Goal: Task Accomplishment & Management: Use online tool/utility

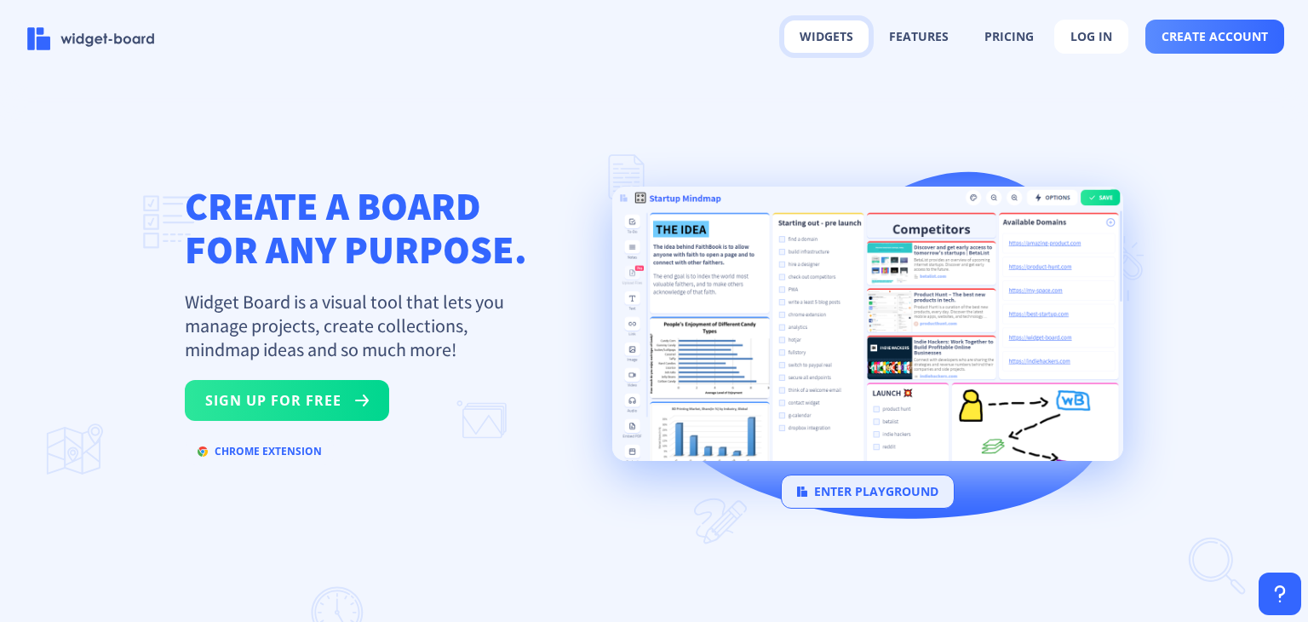
click at [851, 48] on button "widgets" at bounding box center [826, 36] width 84 height 32
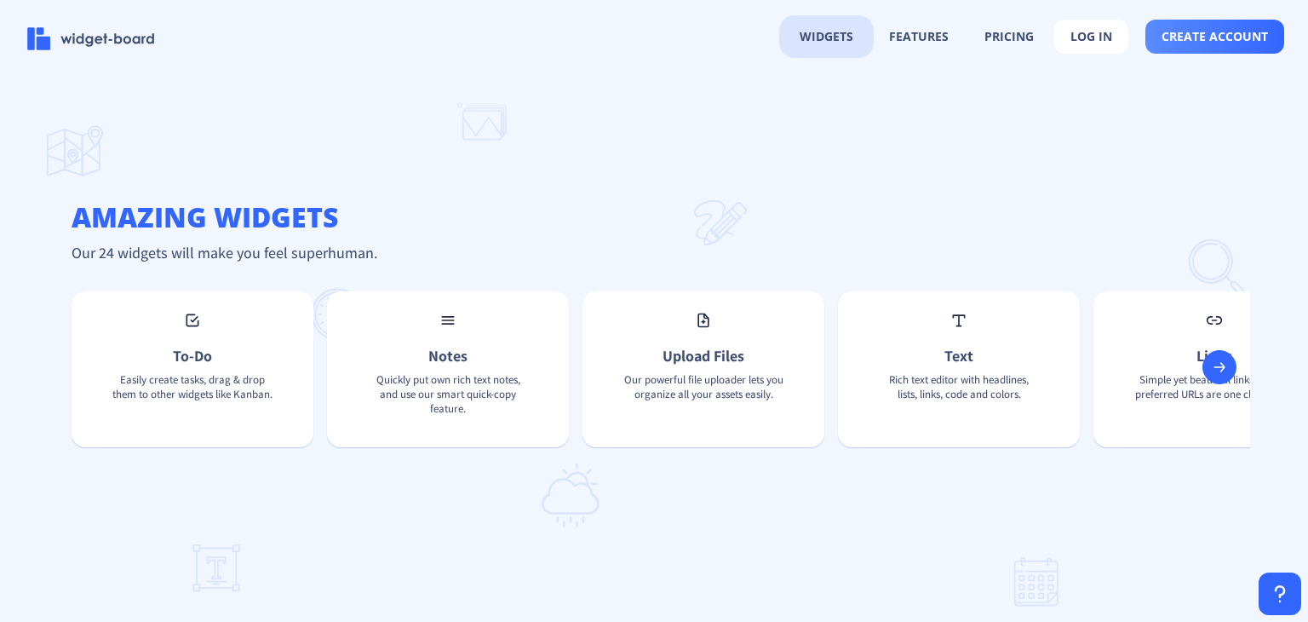
scroll to position [1116, 0]
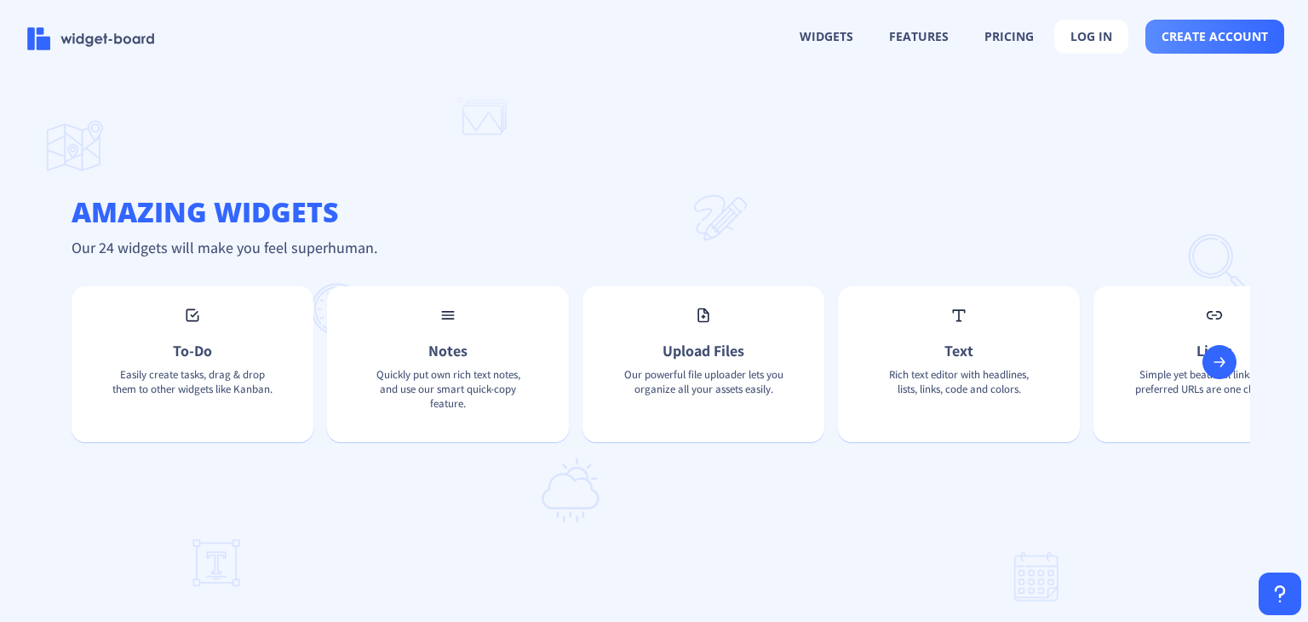
drag, startPoint x: 1230, startPoint y: 365, endPoint x: 1186, endPoint y: 471, distance: 114.2
drag, startPoint x: 1186, startPoint y: 471, endPoint x: 1220, endPoint y: 375, distance: 102.1
click at [1220, 370] on rect at bounding box center [1219, 361] width 17 height 17
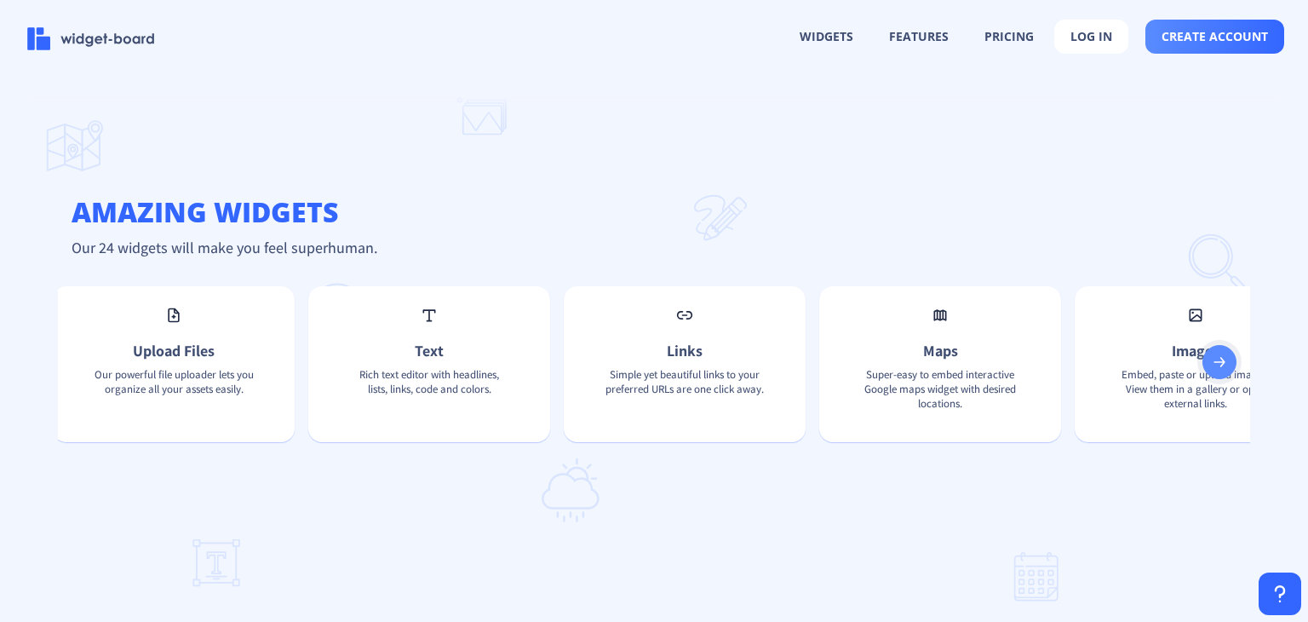
scroll to position [0, 545]
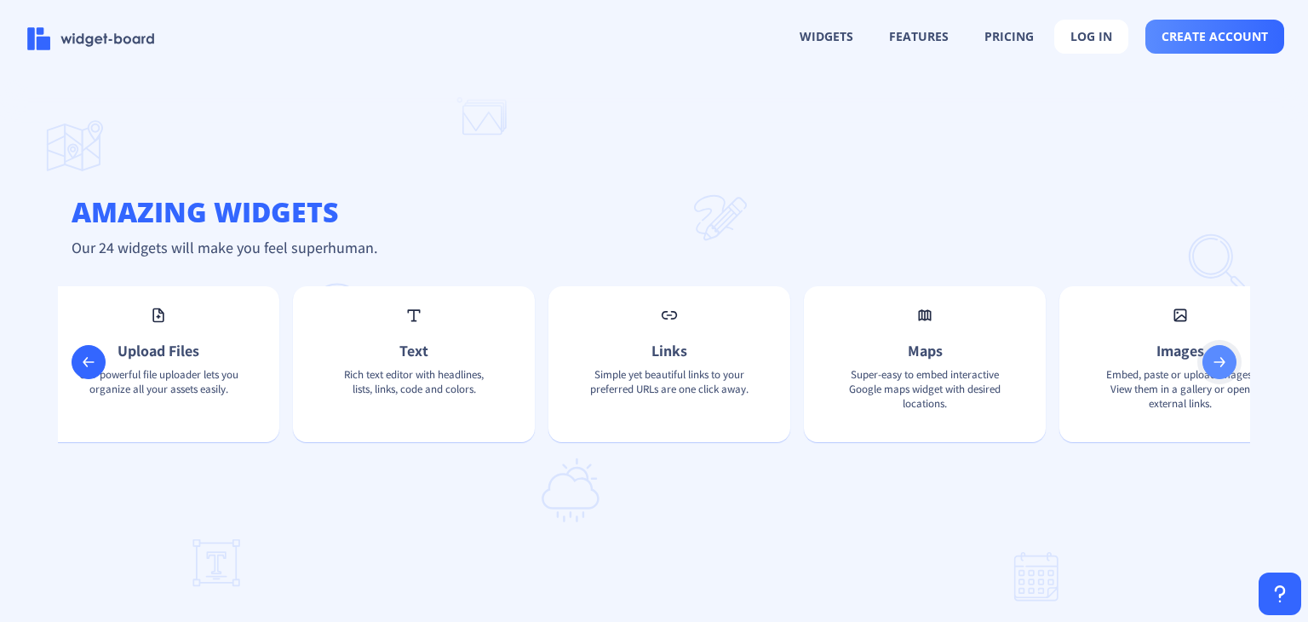
click at [1220, 370] on rect at bounding box center [1219, 361] width 17 height 17
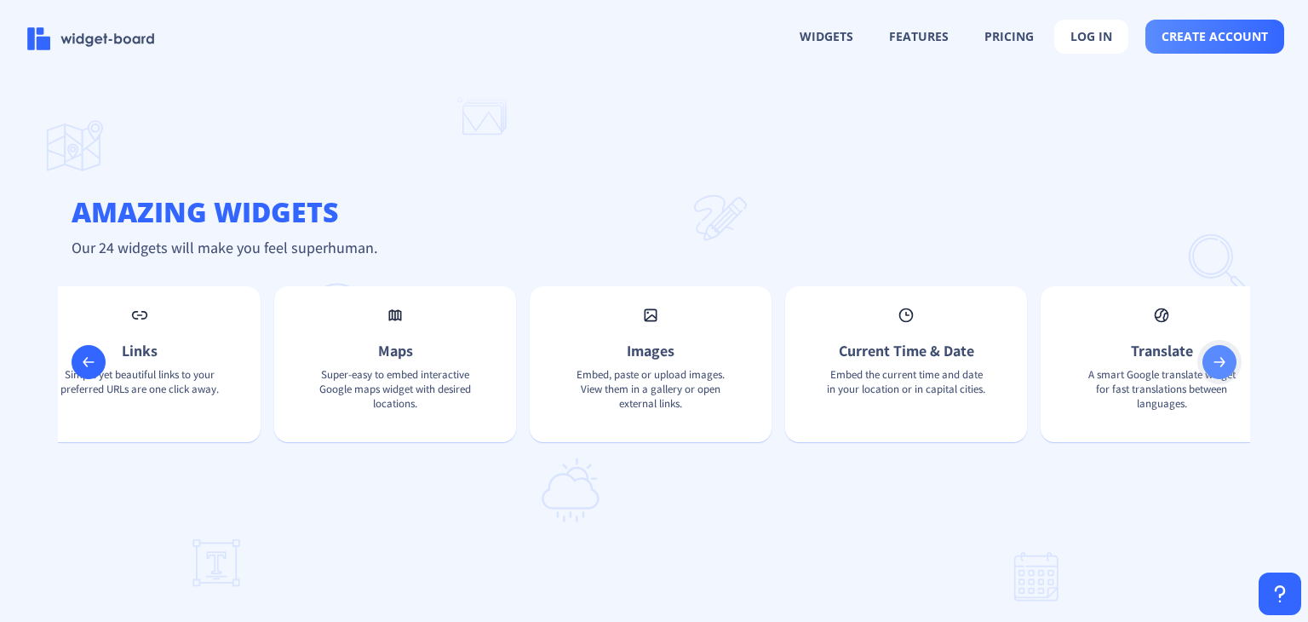
scroll to position [0, 1090]
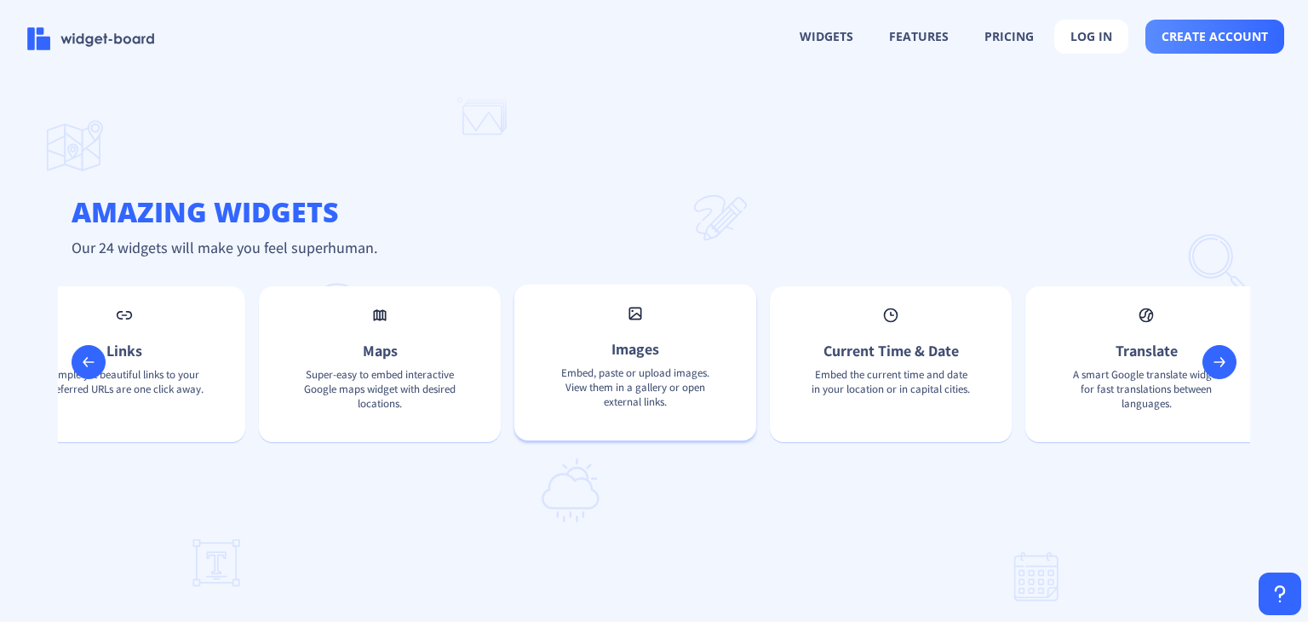
click at [654, 348] on div "Images Embed, paste or upload images. View them in a gallery or open external l…" at bounding box center [635, 362] width 242 height 156
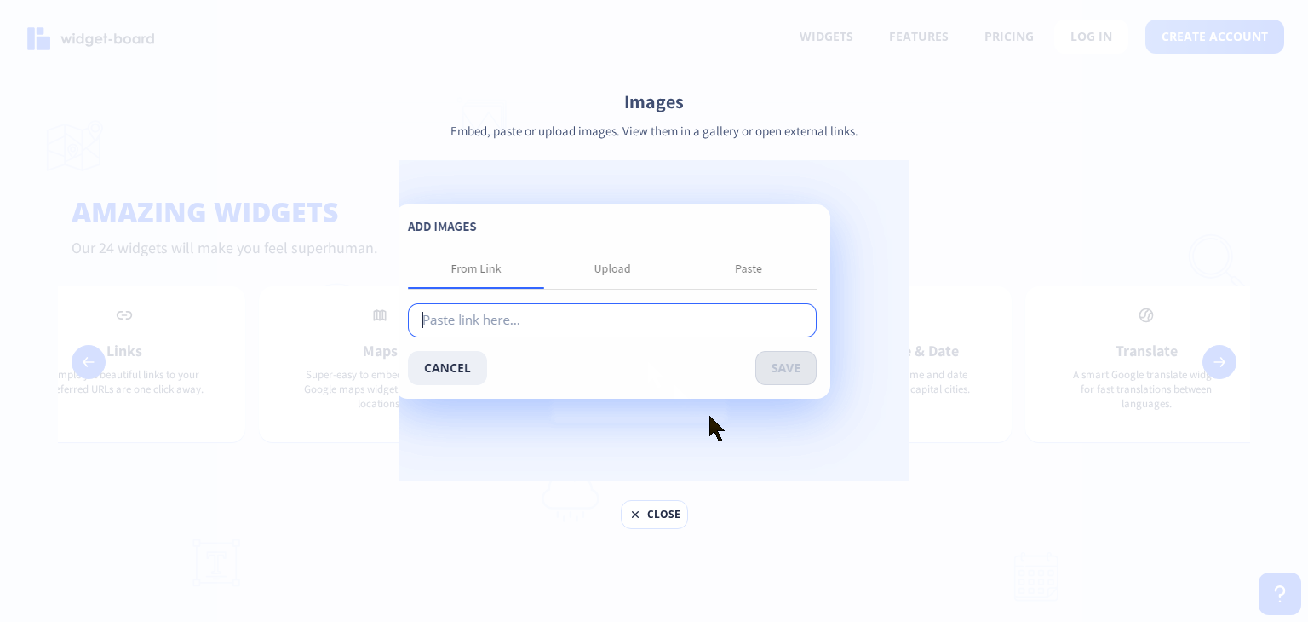
click at [651, 508] on button "close" at bounding box center [654, 514] width 67 height 29
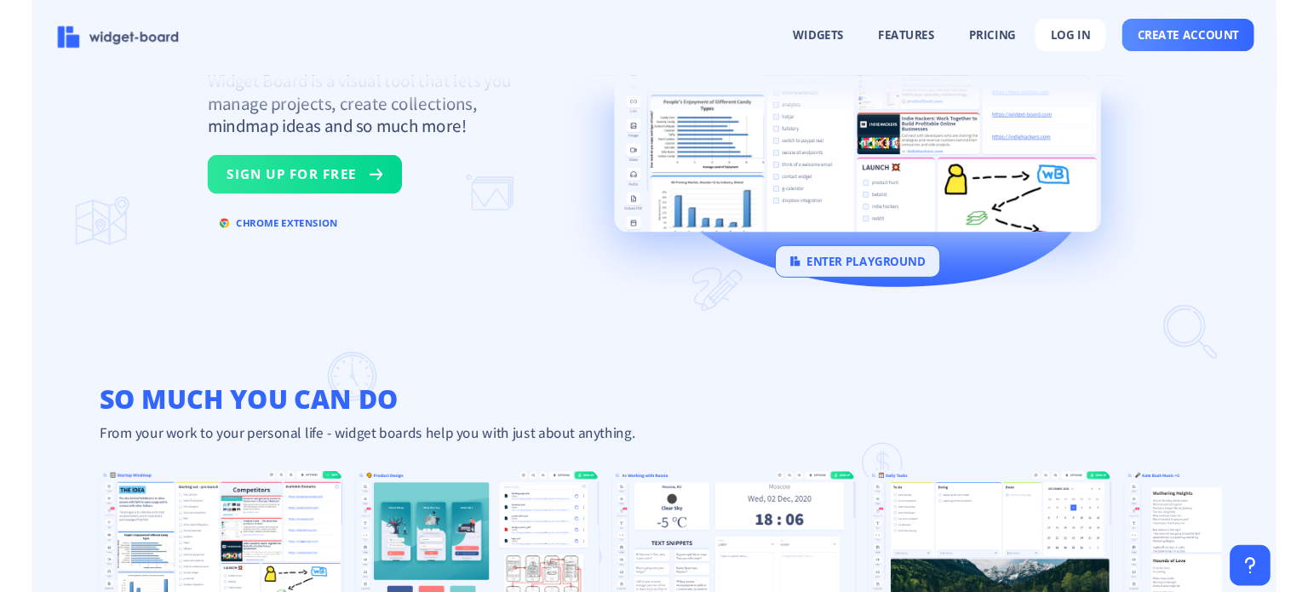
scroll to position [215, 0]
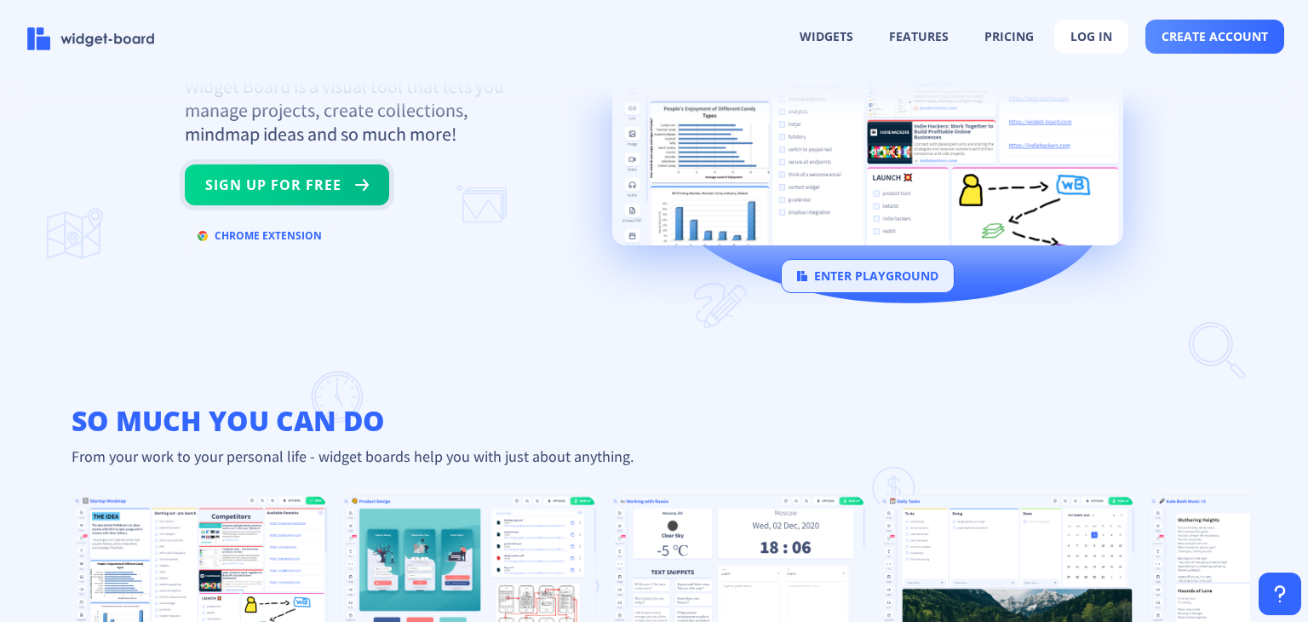
click at [283, 177] on button "sign up for free" at bounding box center [287, 184] width 204 height 41
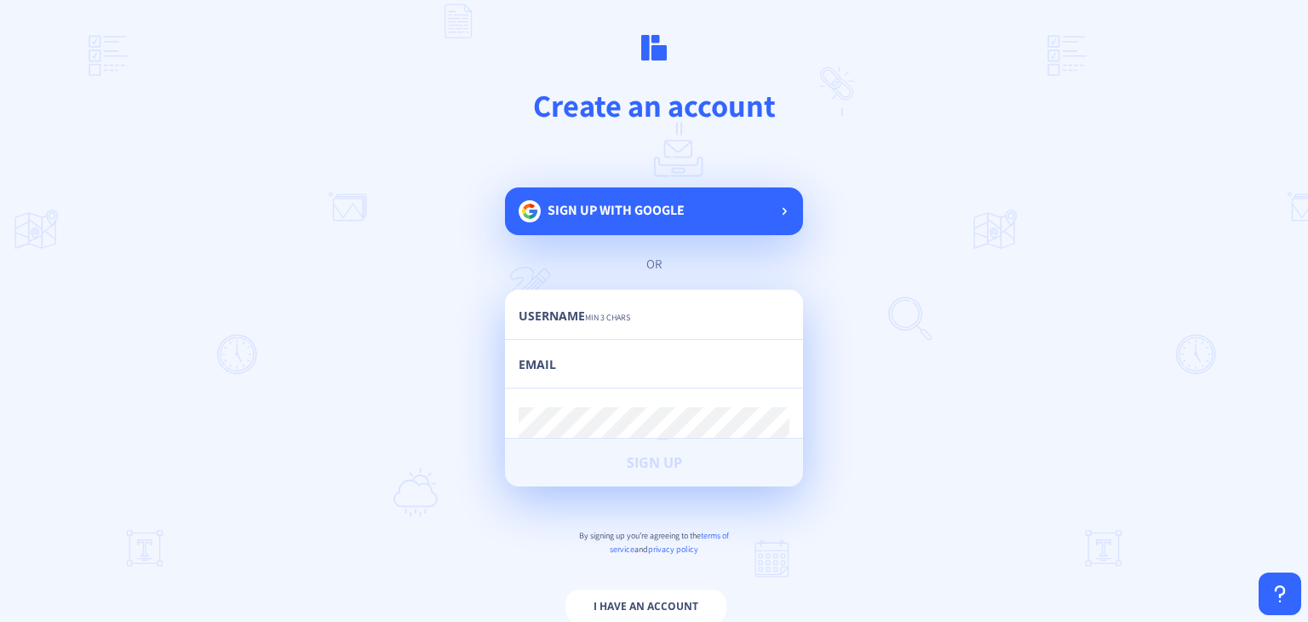
click at [560, 208] on span "Sign up with google" at bounding box center [616, 210] width 137 height 18
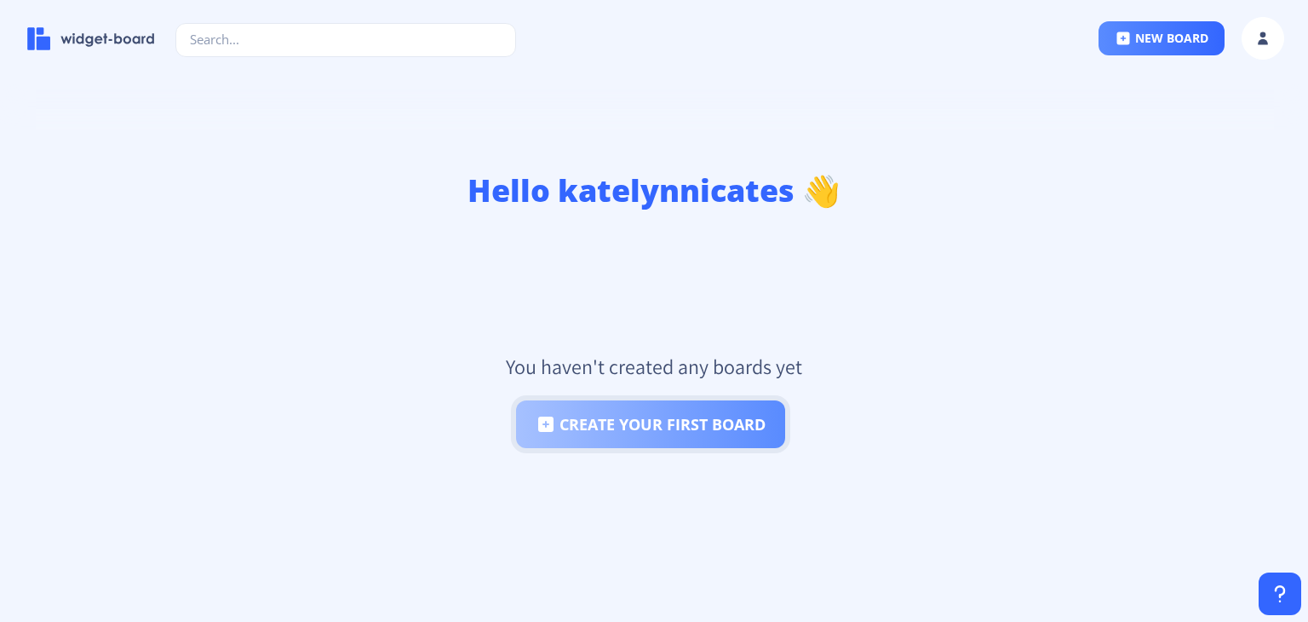
click at [644, 440] on button "create your first board" at bounding box center [650, 424] width 269 height 48
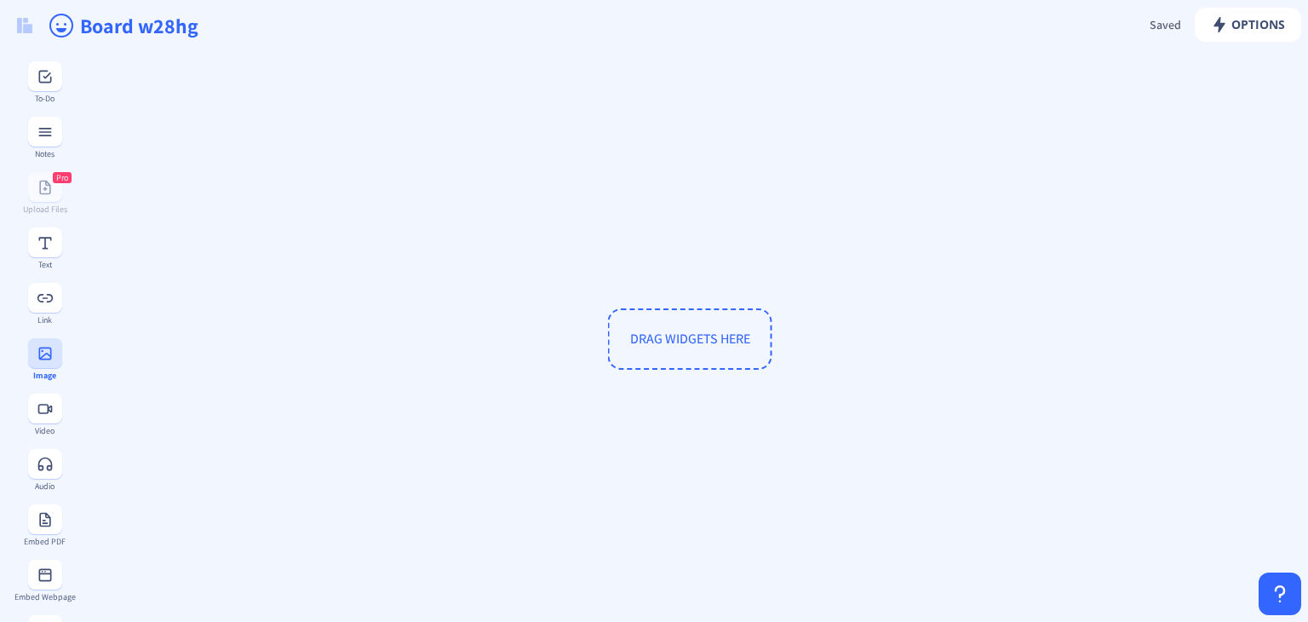
click at [35, 343] on button at bounding box center [45, 353] width 34 height 30
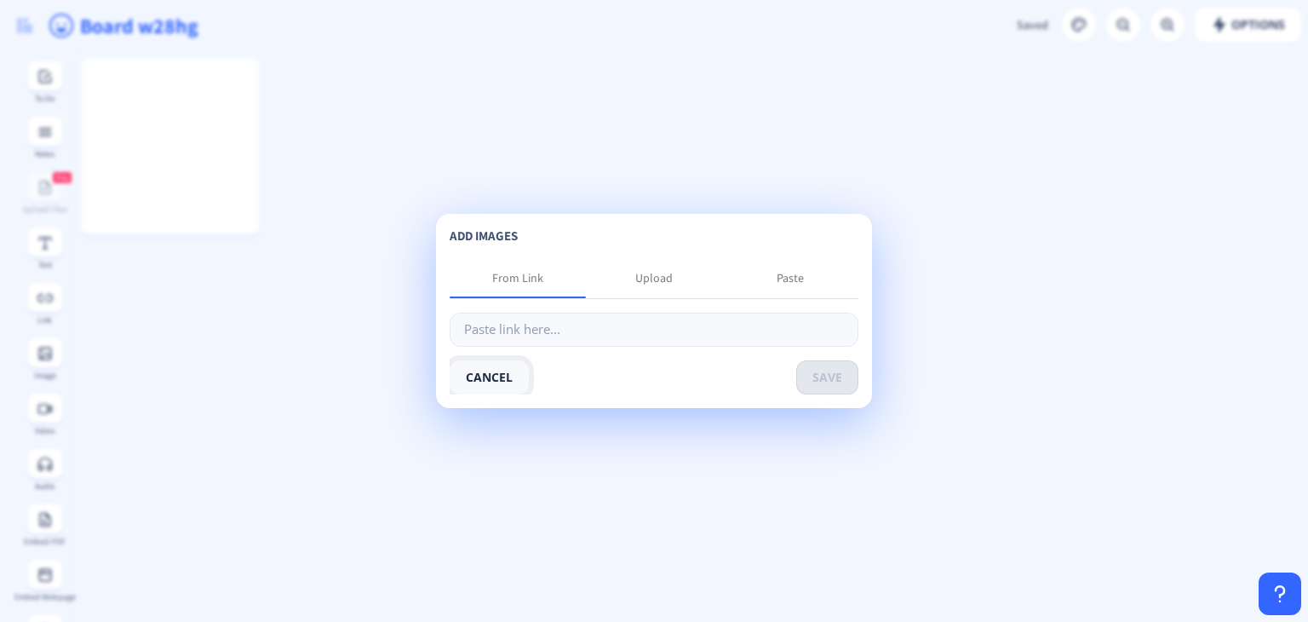
click at [490, 380] on button "cancel" at bounding box center [489, 377] width 79 height 34
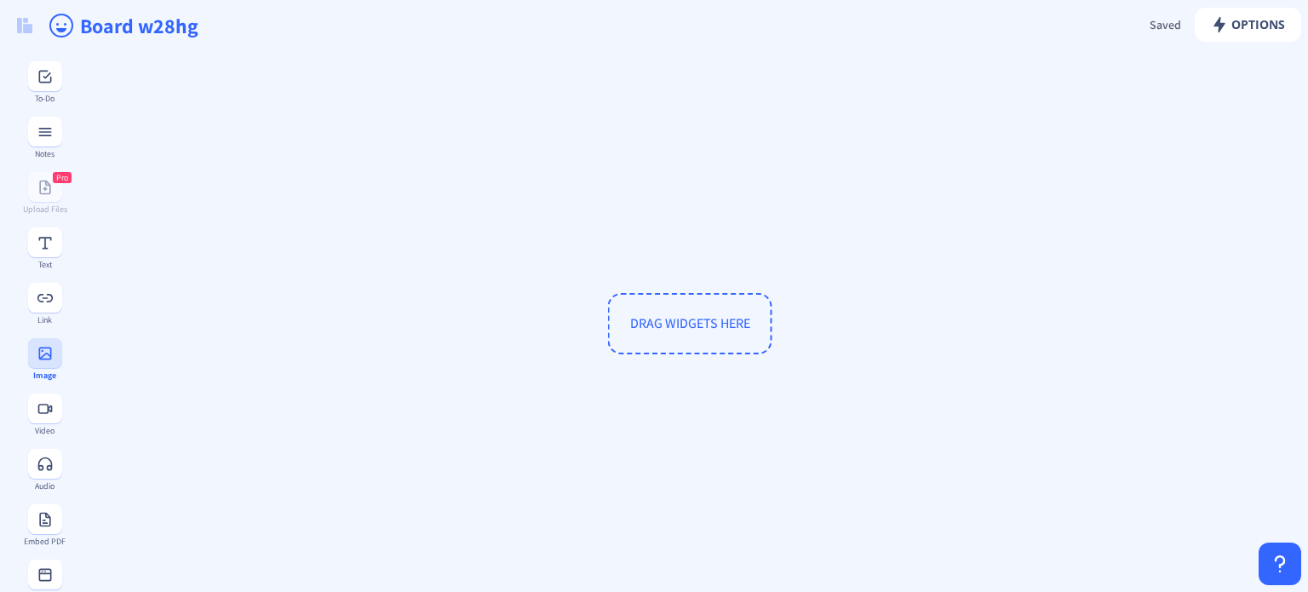
click at [38, 353] on icon at bounding box center [44, 353] width 13 height 13
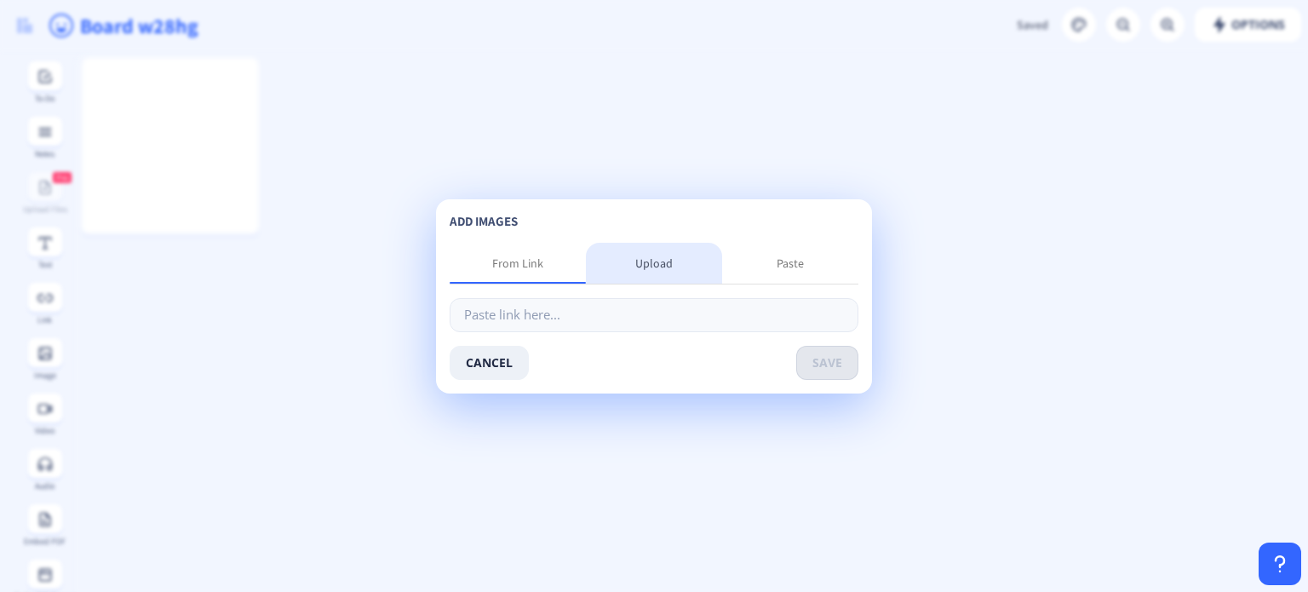
click at [662, 268] on div "Upload" at bounding box center [653, 263] width 37 height 17
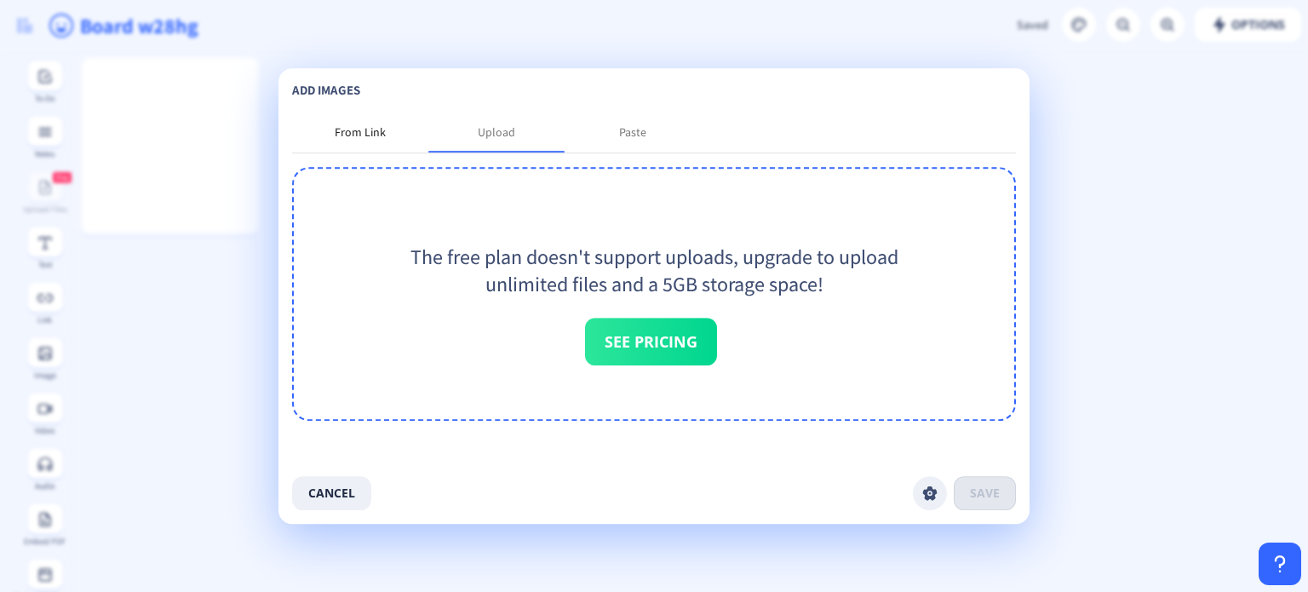
click at [348, 140] on div "From Link" at bounding box center [360, 131] width 51 height 17
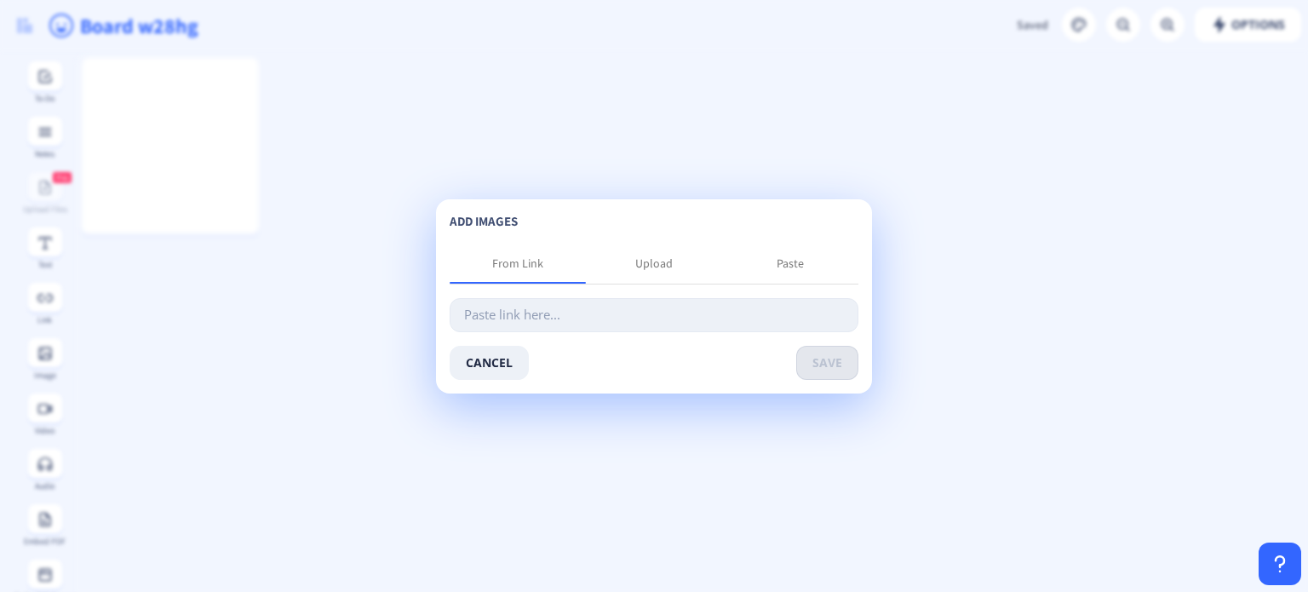
click at [509, 313] on input "text" at bounding box center [654, 315] width 409 height 34
click at [790, 267] on div "Paste" at bounding box center [790, 263] width 27 height 17
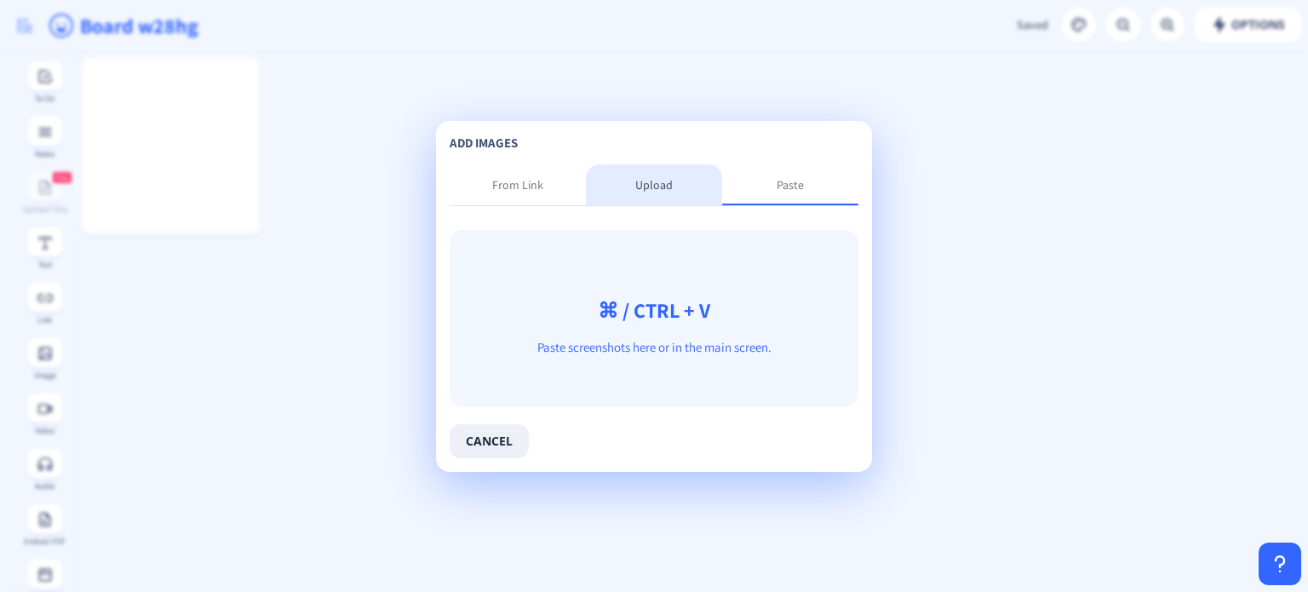
click at [654, 186] on div "Upload" at bounding box center [653, 184] width 37 height 17
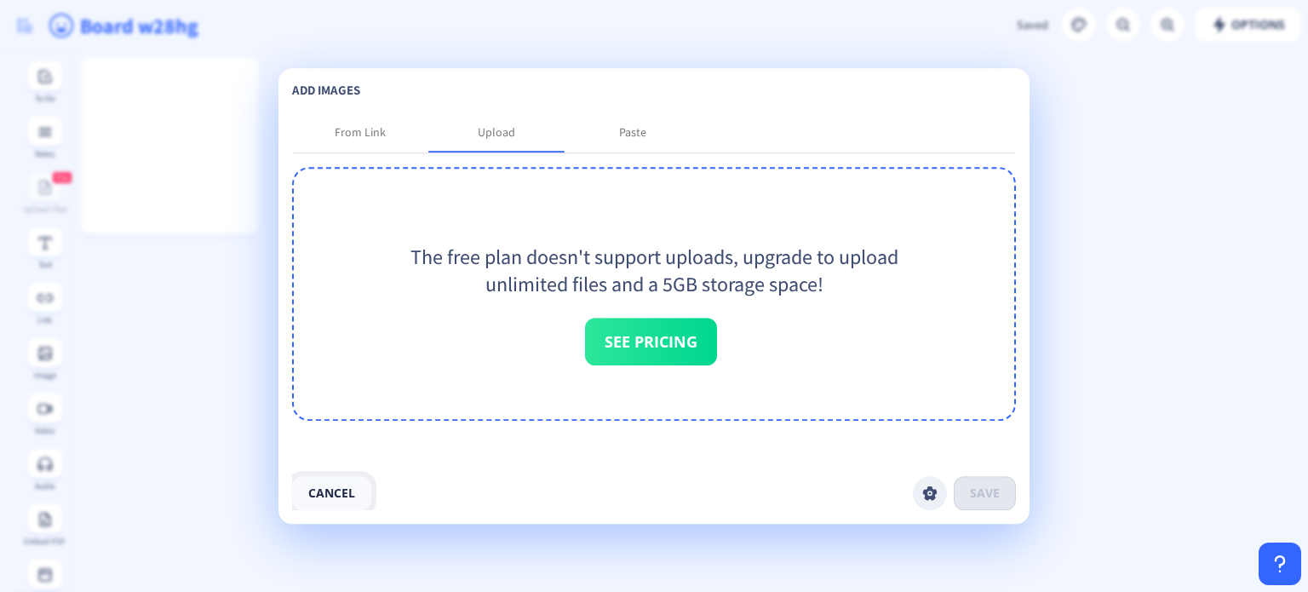
click at [337, 485] on button "cancel" at bounding box center [331, 493] width 79 height 34
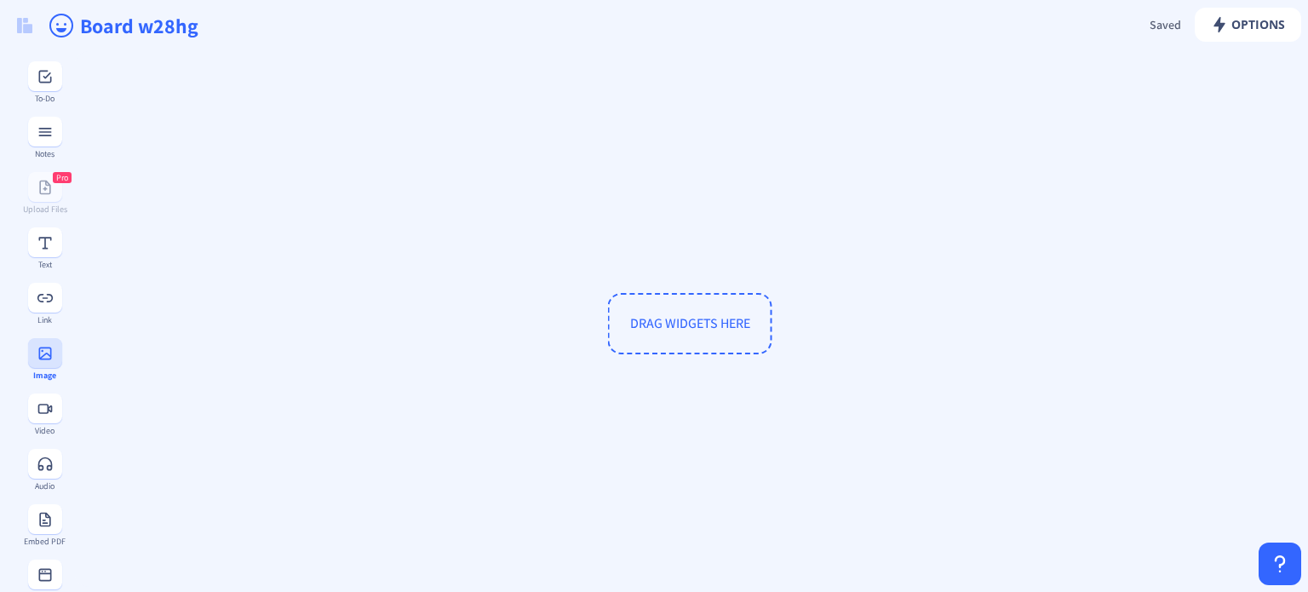
click at [43, 348] on rect at bounding box center [45, 353] width 17 height 17
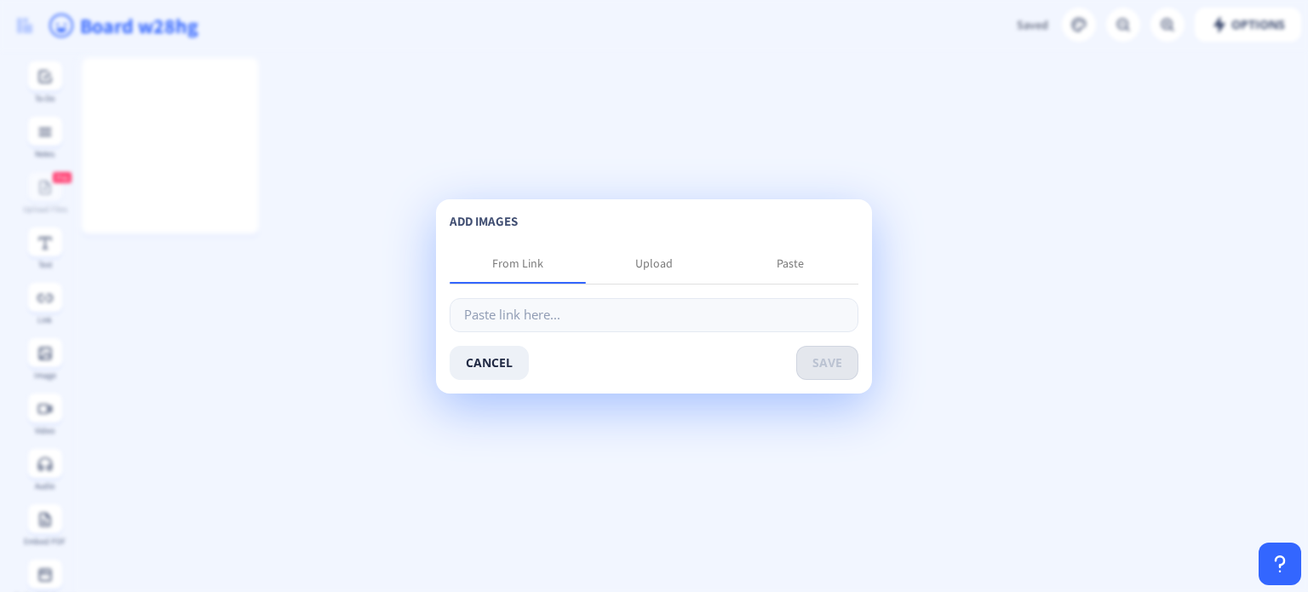
drag, startPoint x: 494, startPoint y: 302, endPoint x: 421, endPoint y: 122, distance: 194.8
click at [421, 122] on app-new "Options Saved Saving... Board w28hg To-Do Notes Pro Upload Files Text Link Imag…" at bounding box center [654, 296] width 1308 height 592
click at [495, 313] on input "text" at bounding box center [654, 315] width 409 height 34
click at [795, 261] on div "Paste" at bounding box center [790, 263] width 27 height 17
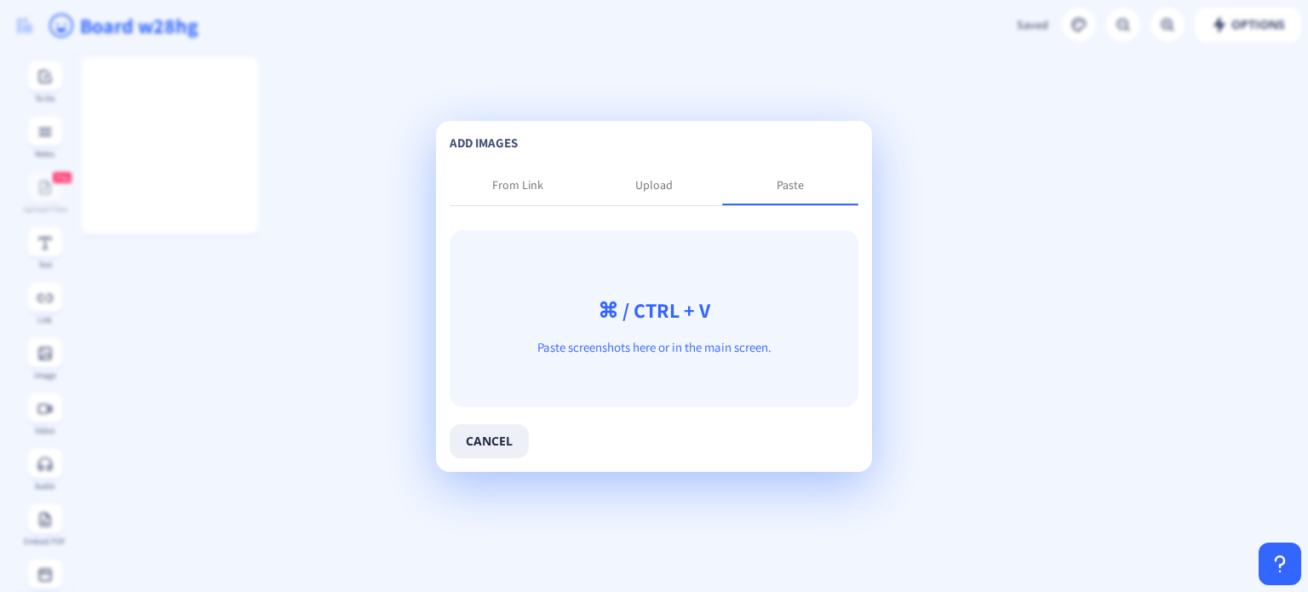
click at [276, 67] on app-new "Options Saved Saving... Board w28hg To-Do Notes Pro Upload Files Text Link Imag…" at bounding box center [654, 296] width 1308 height 592
click at [494, 442] on button "cancel" at bounding box center [489, 441] width 79 height 34
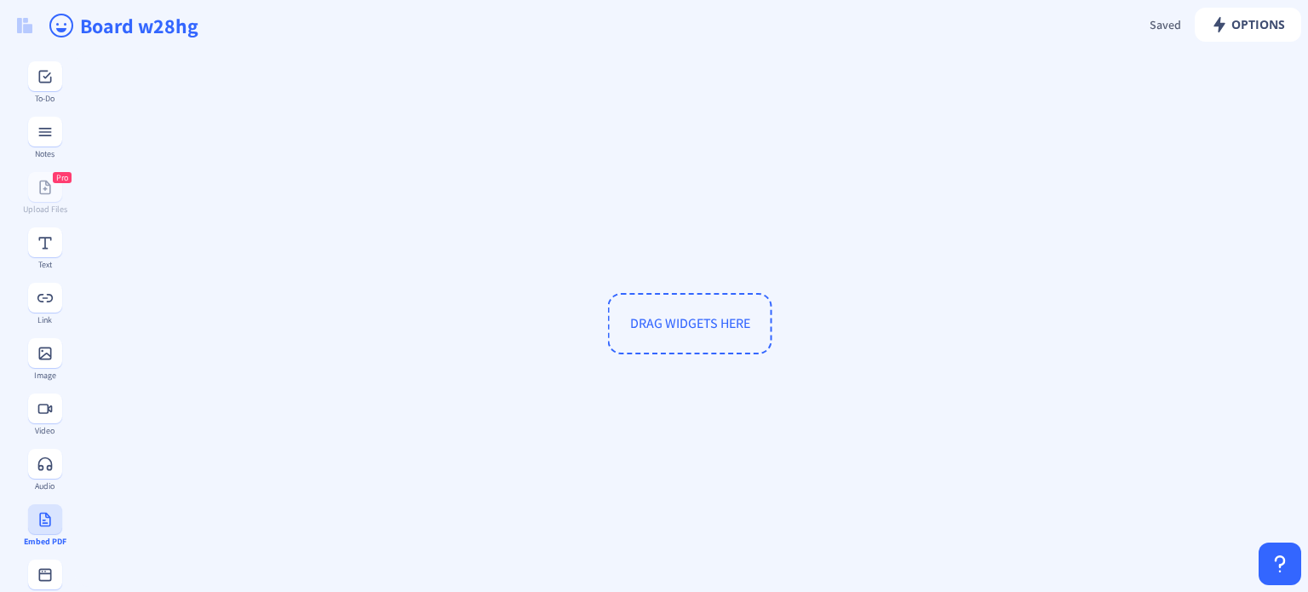
click at [38, 521] on rect at bounding box center [45, 519] width 17 height 17
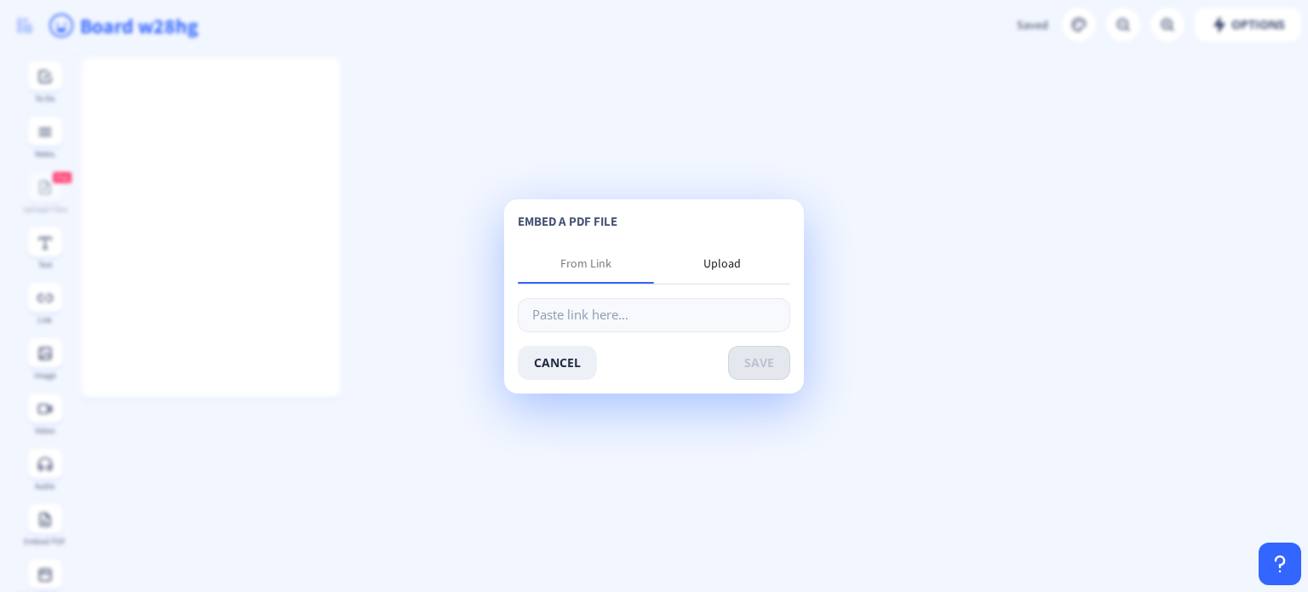
click at [720, 254] on div "Upload" at bounding box center [722, 263] width 136 height 41
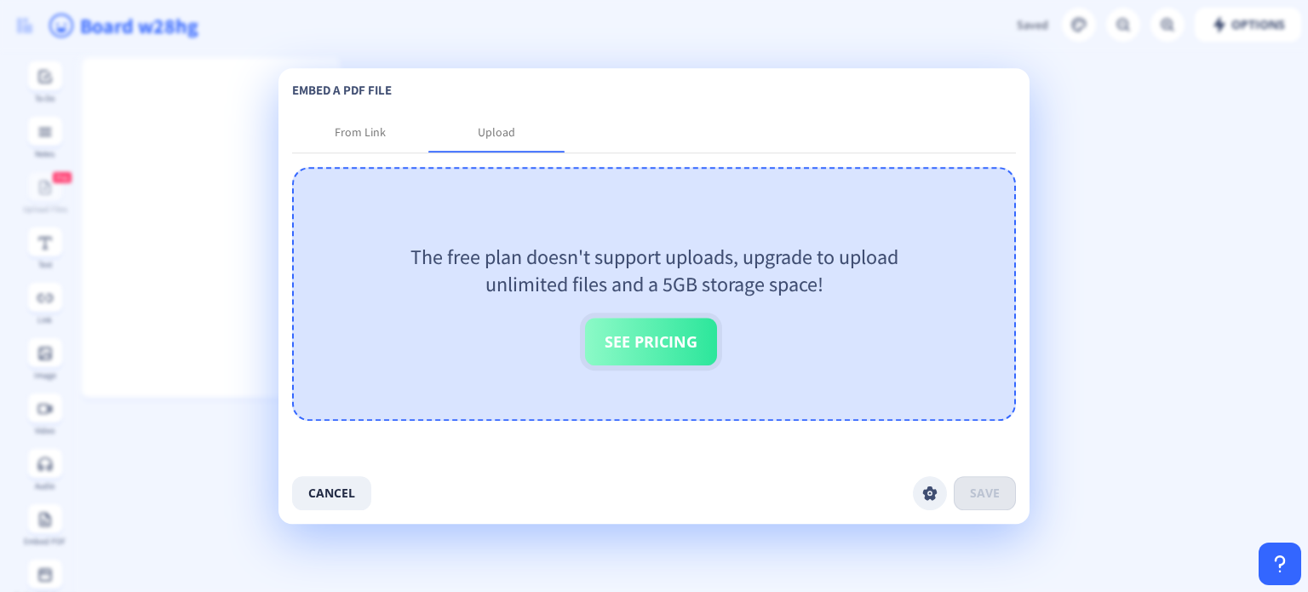
click at [622, 341] on button "See Pricing" at bounding box center [651, 342] width 132 height 48
